Goal: Task Accomplishment & Management: Complete application form

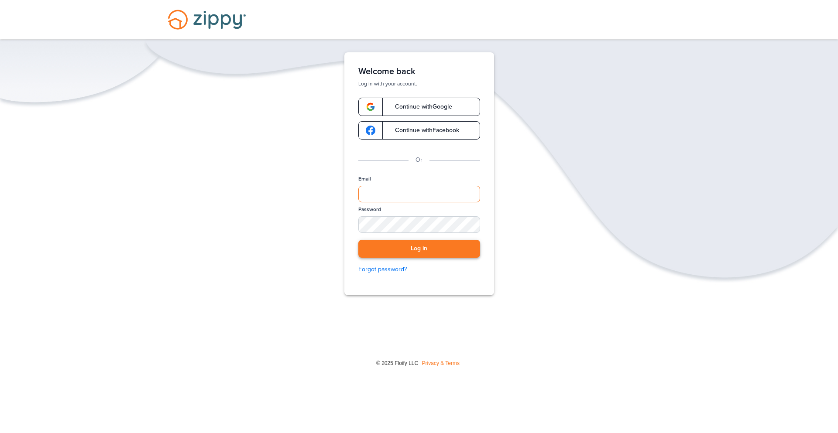
type input "**********"
click at [423, 249] on button "Log in" at bounding box center [419, 249] width 122 height 18
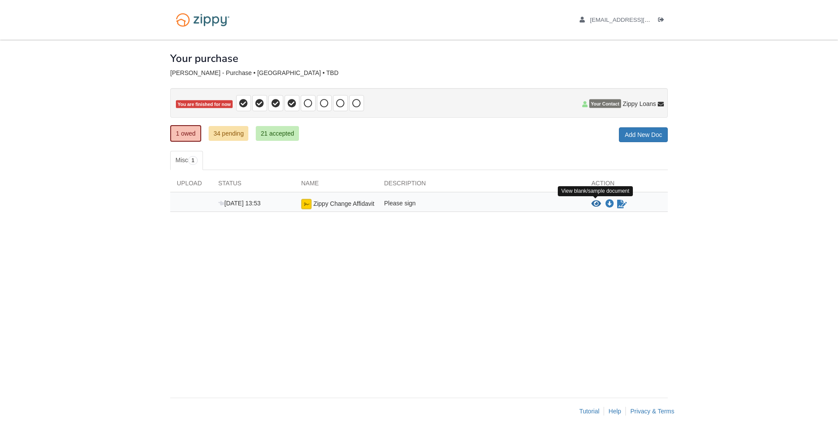
click at [597, 205] on icon "View Zippy Change Affidavit" at bounding box center [596, 204] width 10 height 9
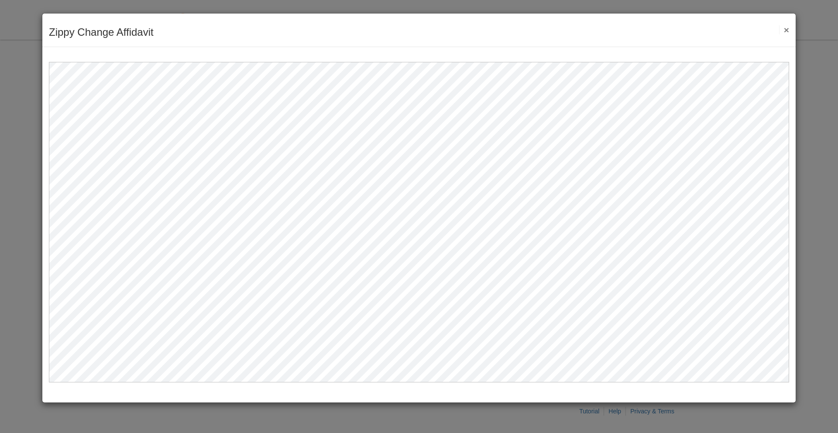
drag, startPoint x: 794, startPoint y: 74, endPoint x: 797, endPoint y: 89, distance: 15.7
click at [797, 89] on div "Zippy Change Affidavit Save Cancel Previous Document Next Document ×" at bounding box center [419, 216] width 838 height 433
click at [796, 105] on div "Zippy Change Affidavit Save Cancel Previous Document Next Document ×" at bounding box center [419, 208] width 754 height 390
click at [789, 29] on div "Zippy Change Affidavit Save Cancel Previous Document Next Document ×" at bounding box center [418, 31] width 753 height 34
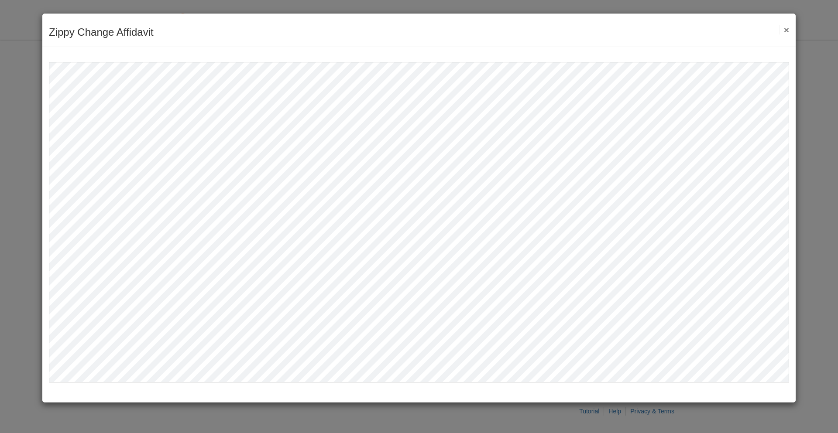
click at [789, 29] on div "Zippy Change Affidavit Save Cancel Previous Document Next Document ×" at bounding box center [418, 31] width 753 height 34
click at [783, 30] on button "×" at bounding box center [784, 29] width 10 height 9
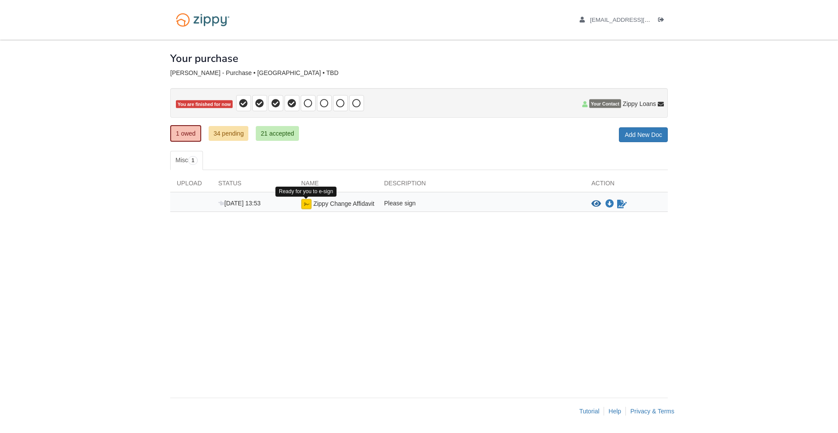
click at [302, 207] on img at bounding box center [306, 204] width 10 height 10
click at [304, 206] on img at bounding box center [306, 204] width 10 height 10
click at [305, 206] on img at bounding box center [306, 204] width 10 height 10
click at [316, 203] on span "Zippy Change Affidavit" at bounding box center [343, 203] width 61 height 7
click at [309, 202] on img at bounding box center [306, 204] width 10 height 10
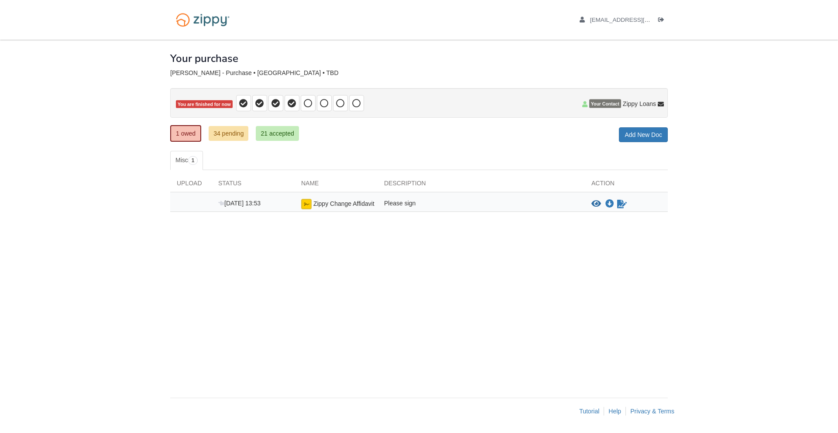
click at [306, 202] on img at bounding box center [306, 204] width 10 height 10
click at [626, 203] on icon "Sign Form" at bounding box center [622, 204] width 10 height 9
click at [308, 203] on img at bounding box center [306, 204] width 10 height 10
click at [618, 202] on icon "Waiting for your co-borrower to e-sign" at bounding box center [622, 204] width 10 height 9
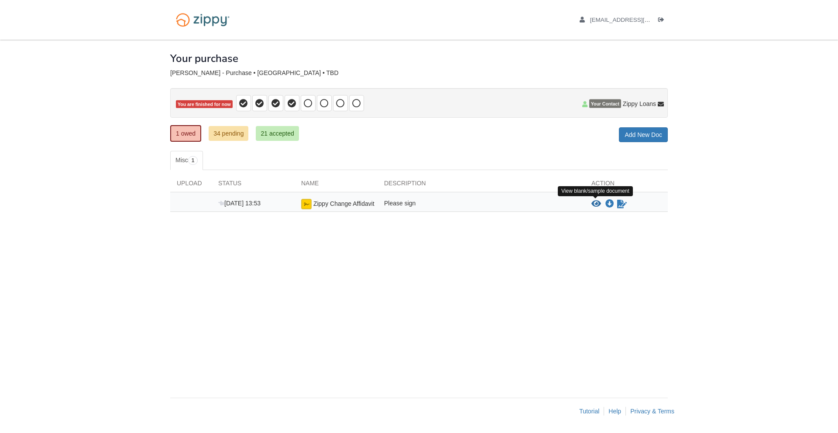
click at [595, 206] on icon "View Zippy Change Affidavit" at bounding box center [596, 204] width 10 height 9
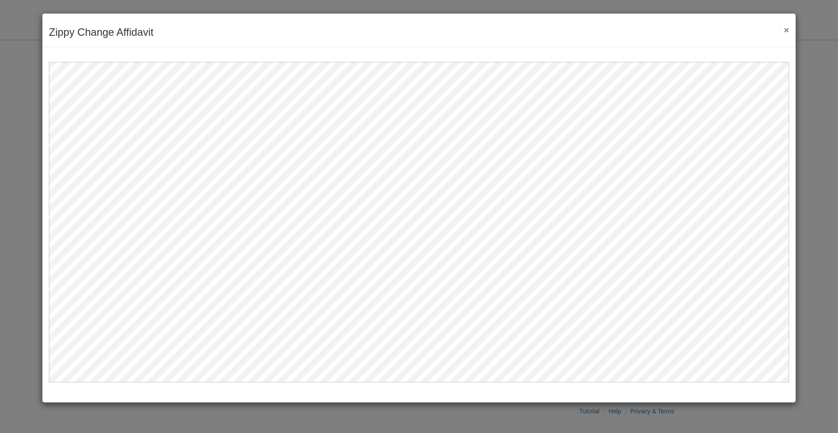
drag, startPoint x: 793, startPoint y: 144, endPoint x: 793, endPoint y: 148, distance: 4.4
click at [793, 148] on div at bounding box center [418, 215] width 753 height 336
click at [786, 34] on div "Zippy Change Affidavit Save Cancel Previous Document Next Document ×" at bounding box center [418, 31] width 753 height 34
click at [788, 28] on button "×" at bounding box center [784, 29] width 10 height 9
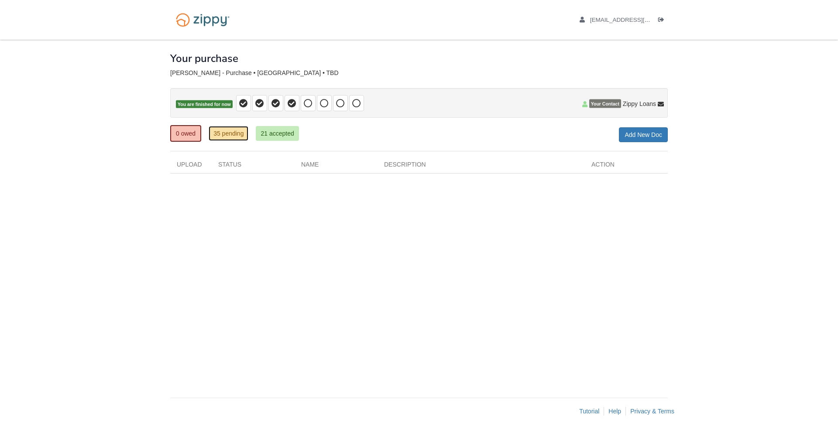
click at [230, 133] on link "35 pending" at bounding box center [229, 133] width 40 height 15
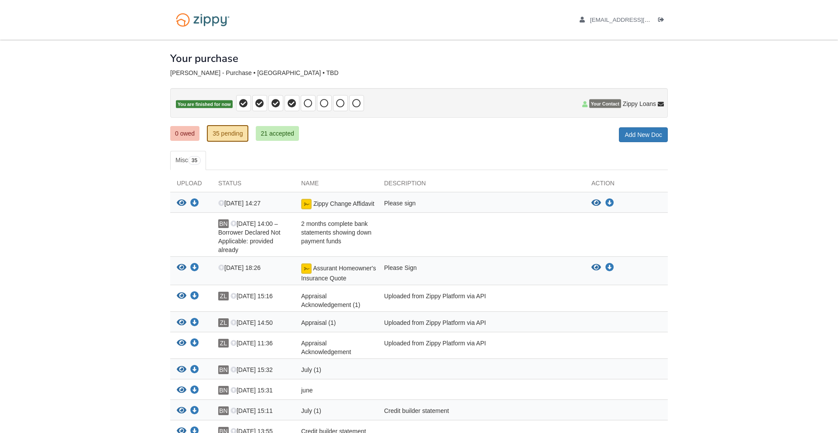
click at [243, 190] on div "Status" at bounding box center [253, 185] width 83 height 13
